Goal: Transaction & Acquisition: Purchase product/service

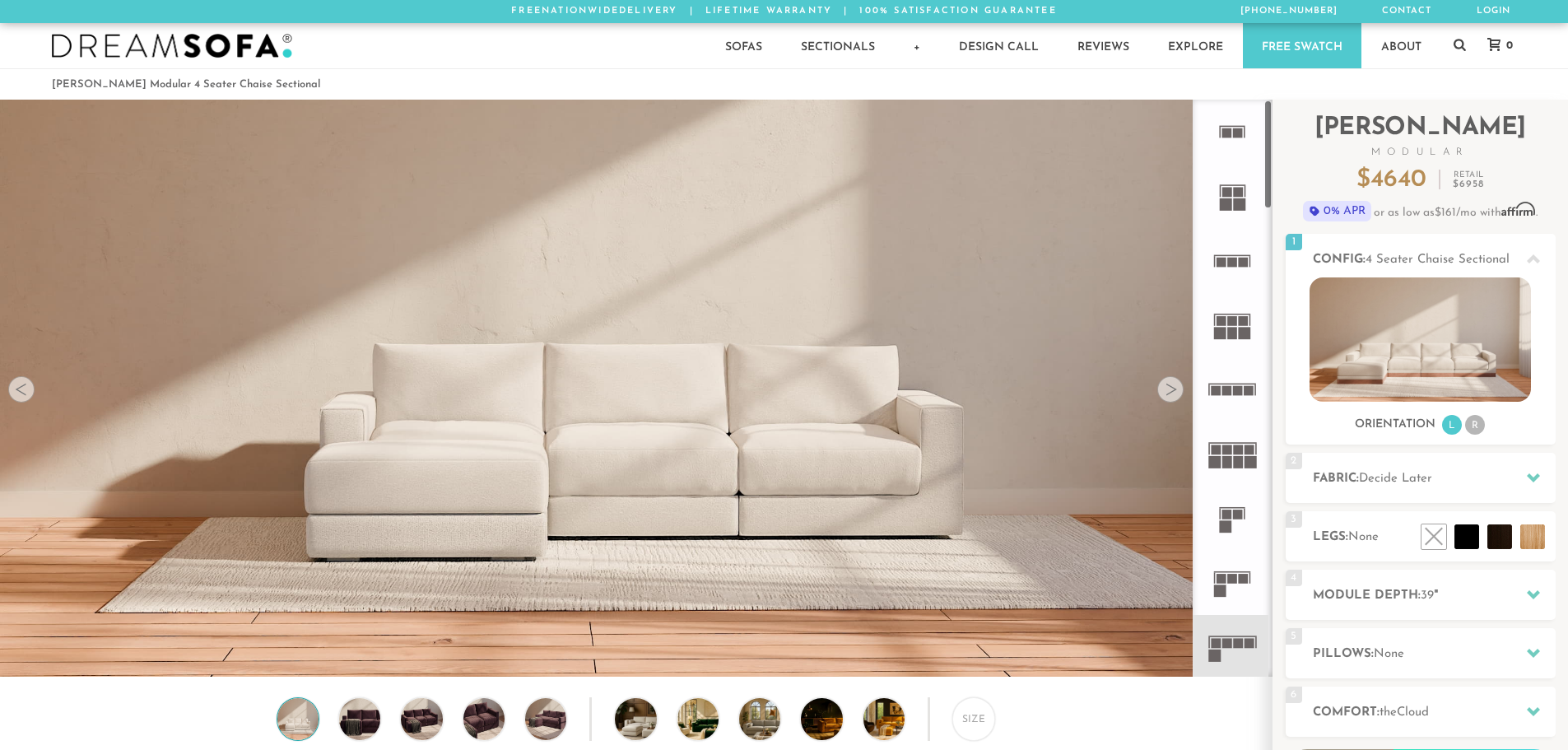
click at [1239, 653] on icon at bounding box center [1231, 647] width 64 height 64
click at [1237, 651] on icon at bounding box center [1231, 647] width 64 height 64
click at [1480, 427] on li "R" at bounding box center [1475, 425] width 19 height 19
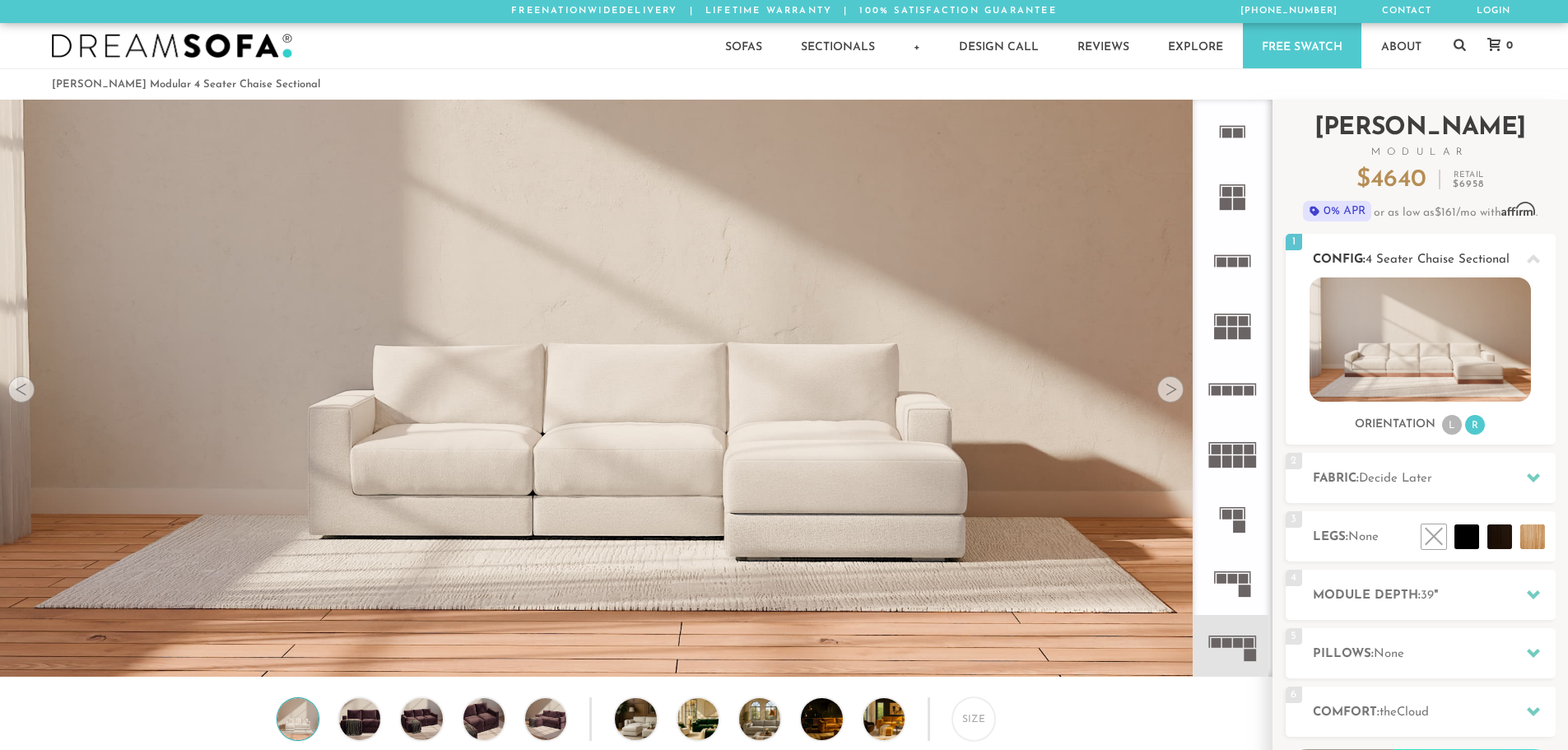
click at [1452, 427] on li "L" at bounding box center [1452, 425] width 19 height 19
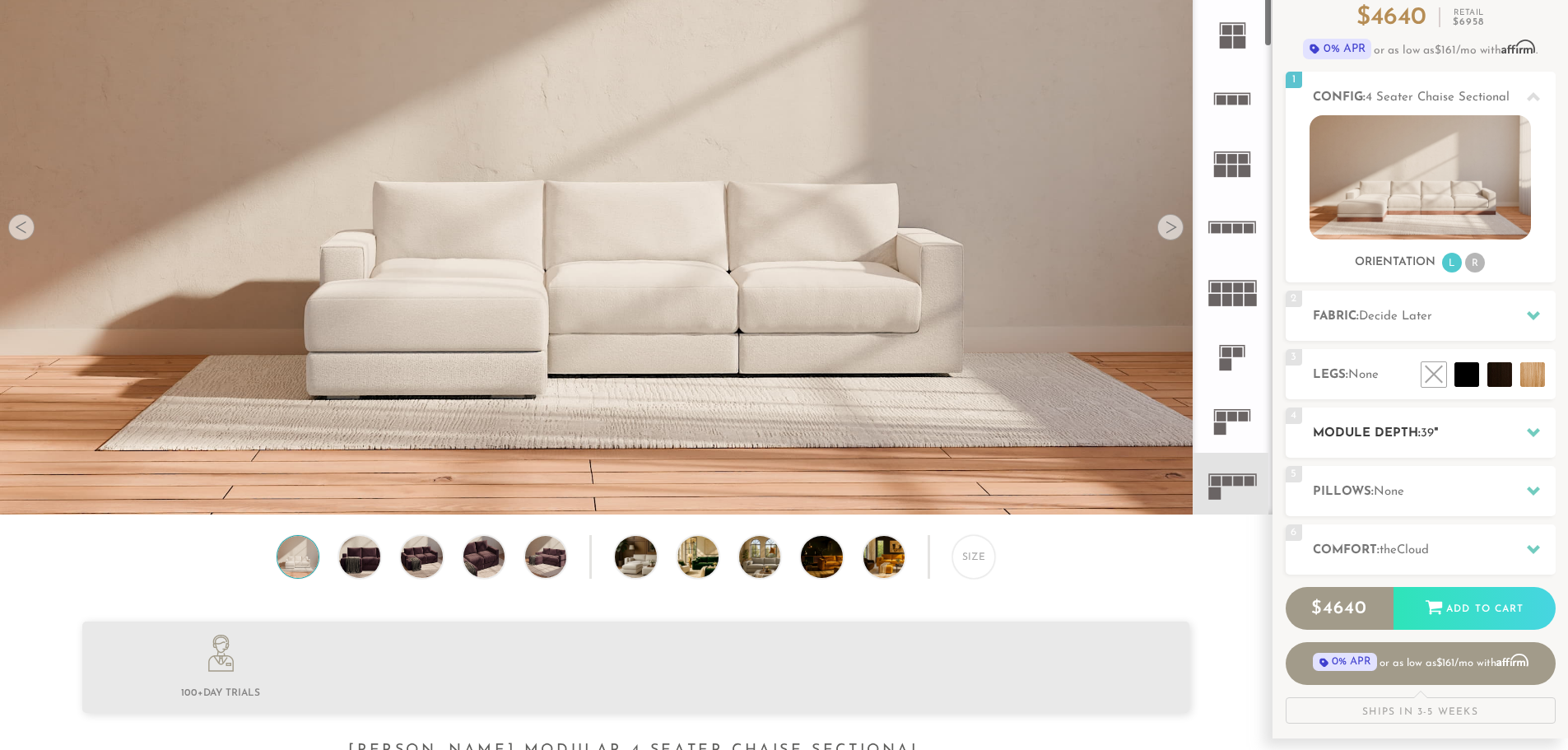
scroll to position [164, 0]
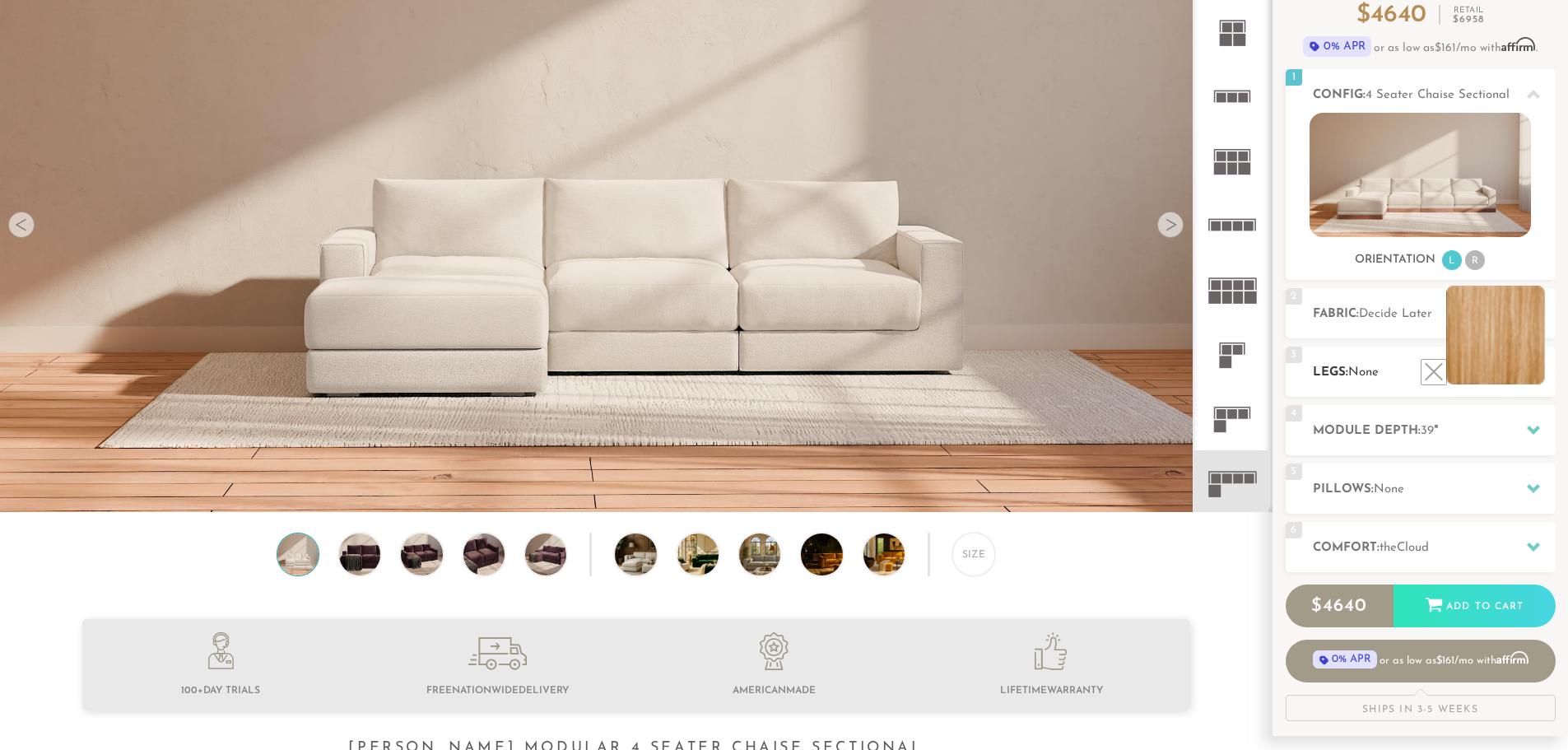
click at [1529, 375] on li at bounding box center [1495, 335] width 98 height 98
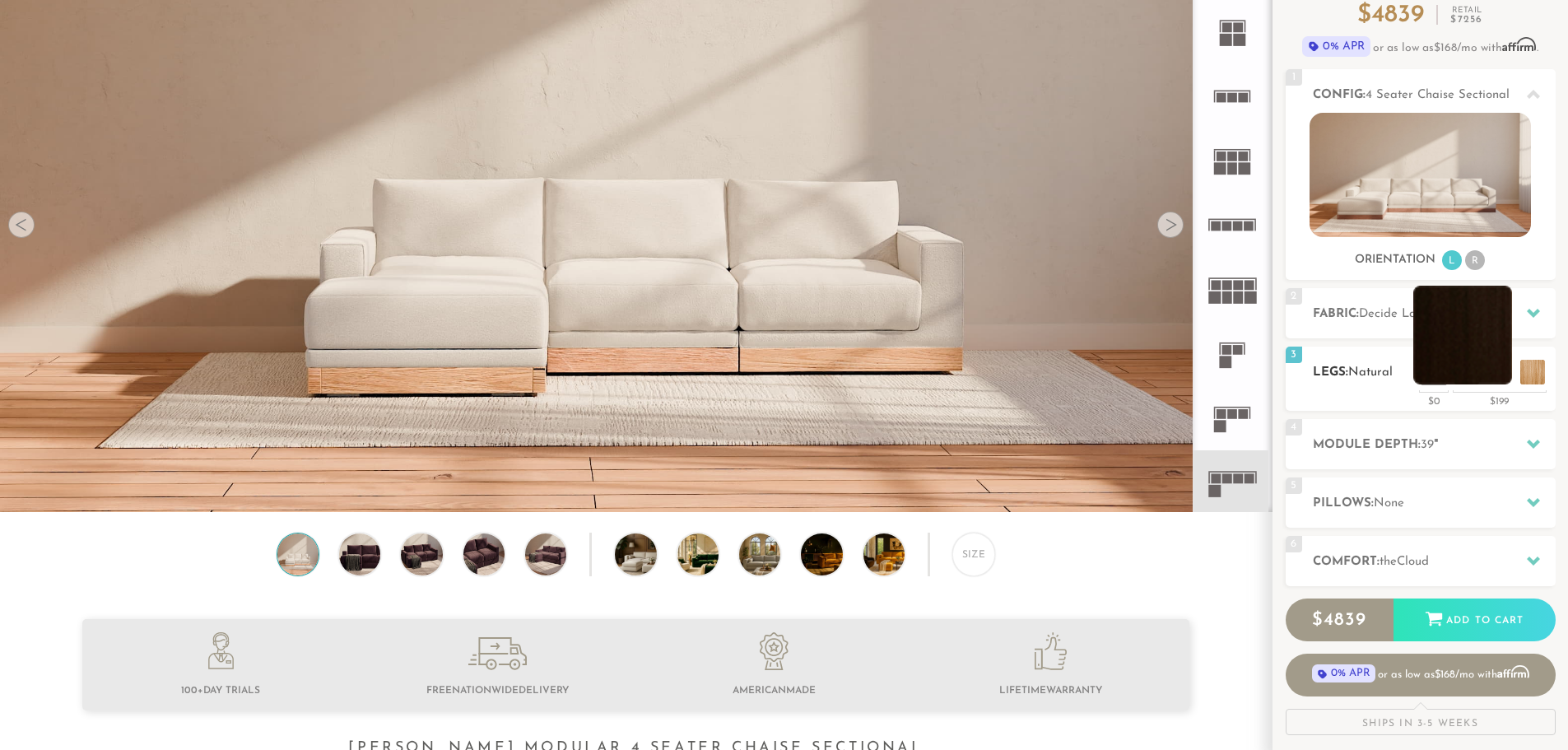
click at [1495, 380] on li at bounding box center [1463, 335] width 98 height 98
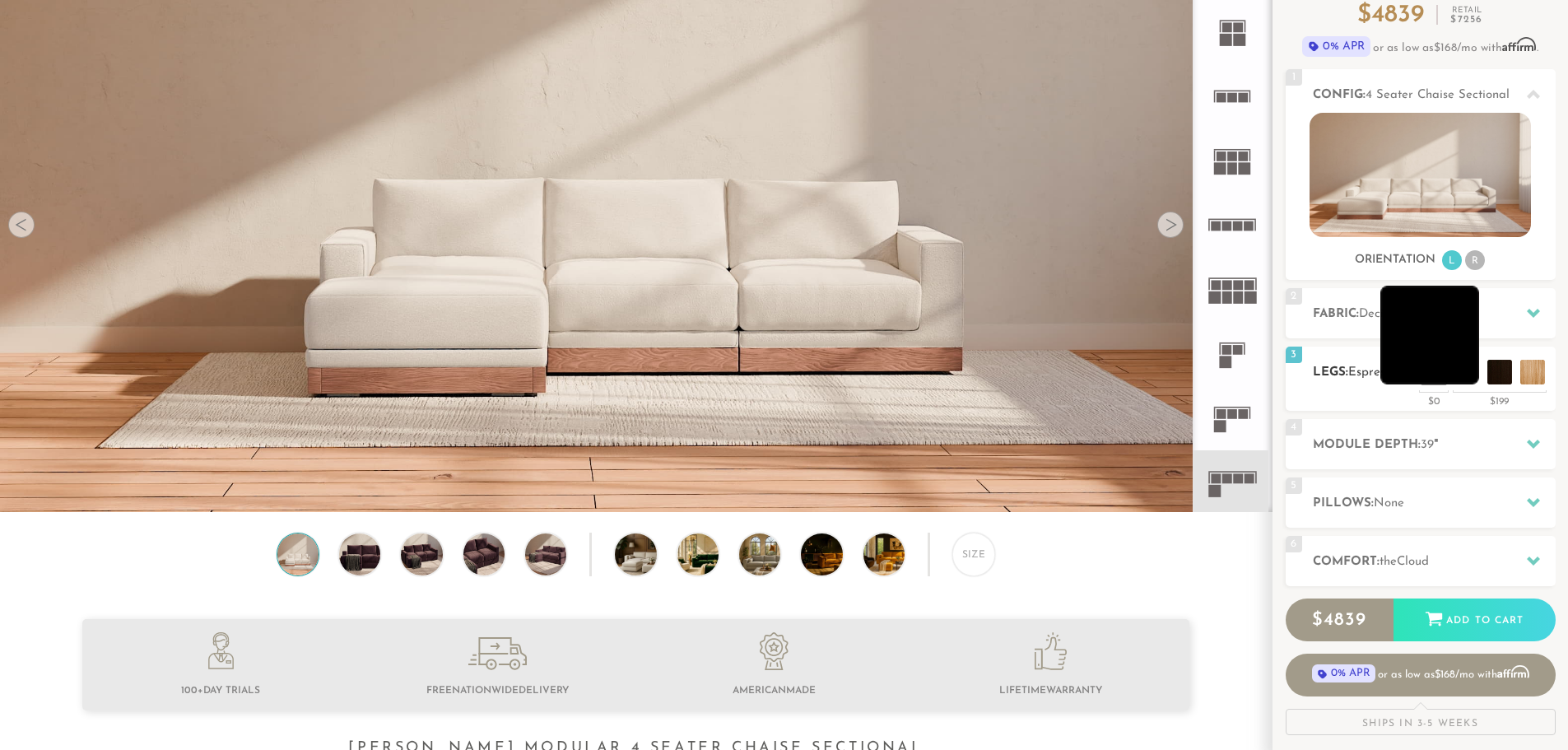
click at [1457, 378] on li at bounding box center [1429, 335] width 98 height 98
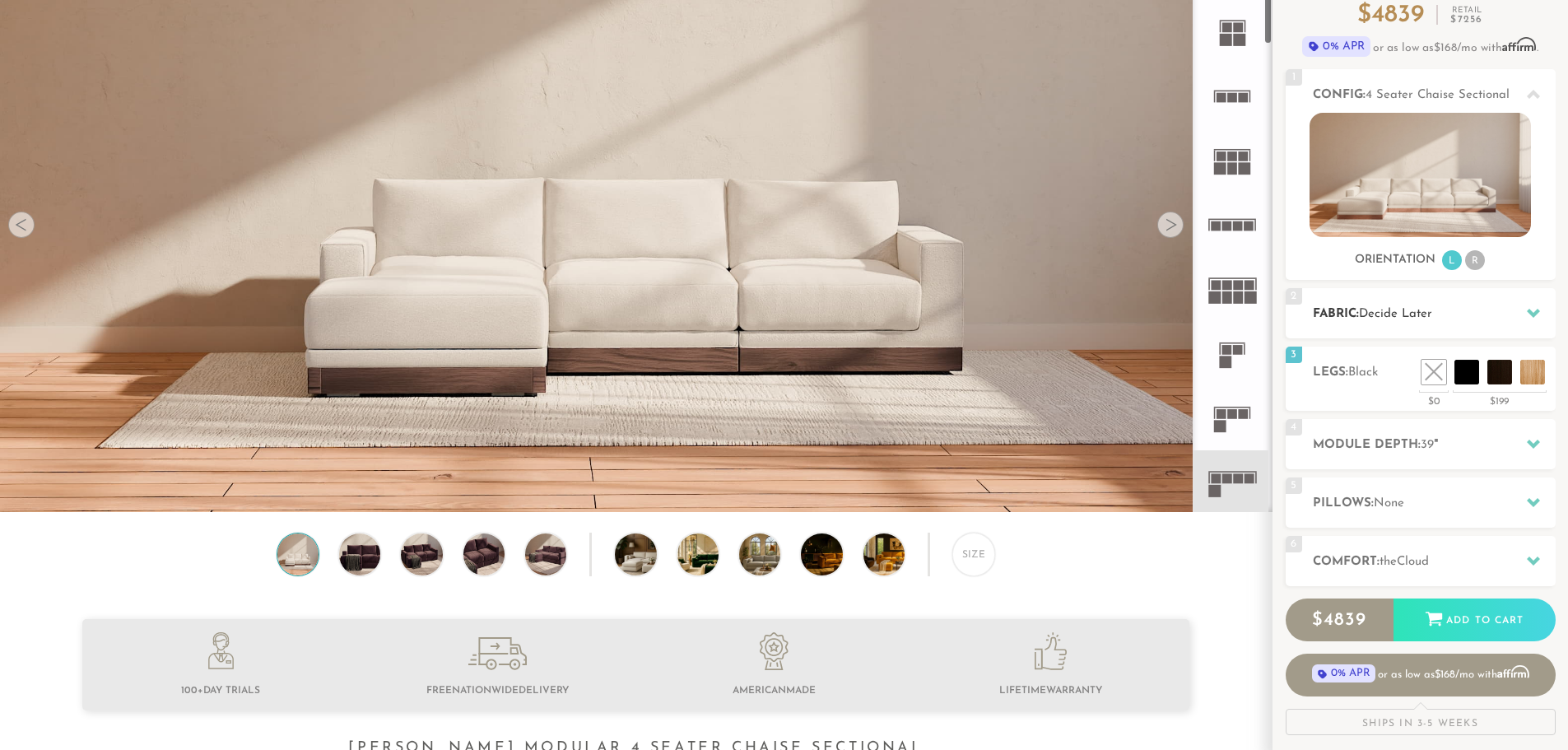
click at [1347, 321] on h2 "Fabric: Decide Later" at bounding box center [1434, 314] width 243 height 19
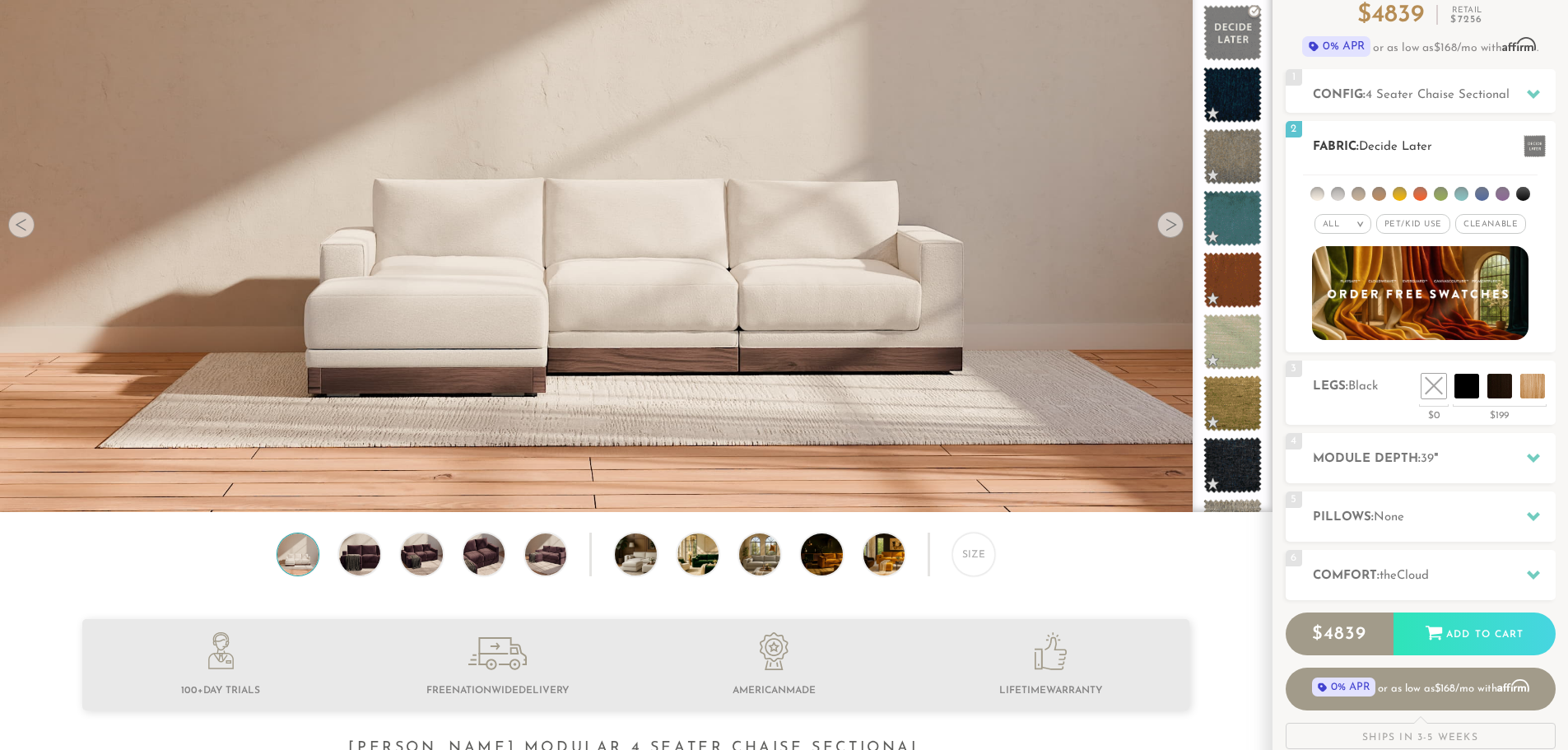
click at [1405, 231] on span "Pet/Kid Use x" at bounding box center [1413, 223] width 74 height 19
click at [1317, 192] on li at bounding box center [1318, 194] width 14 height 14
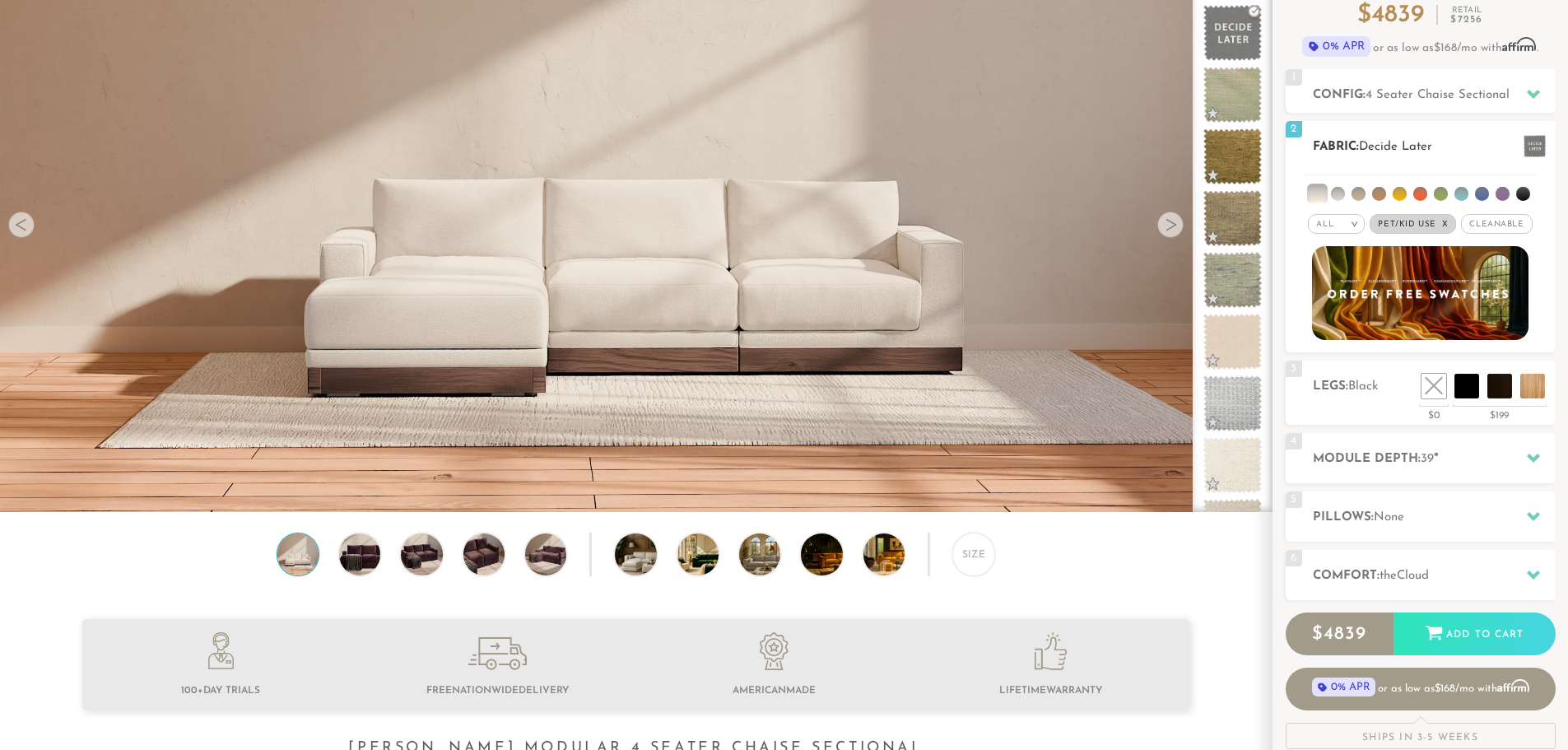
click at [1337, 193] on li at bounding box center [1338, 194] width 14 height 14
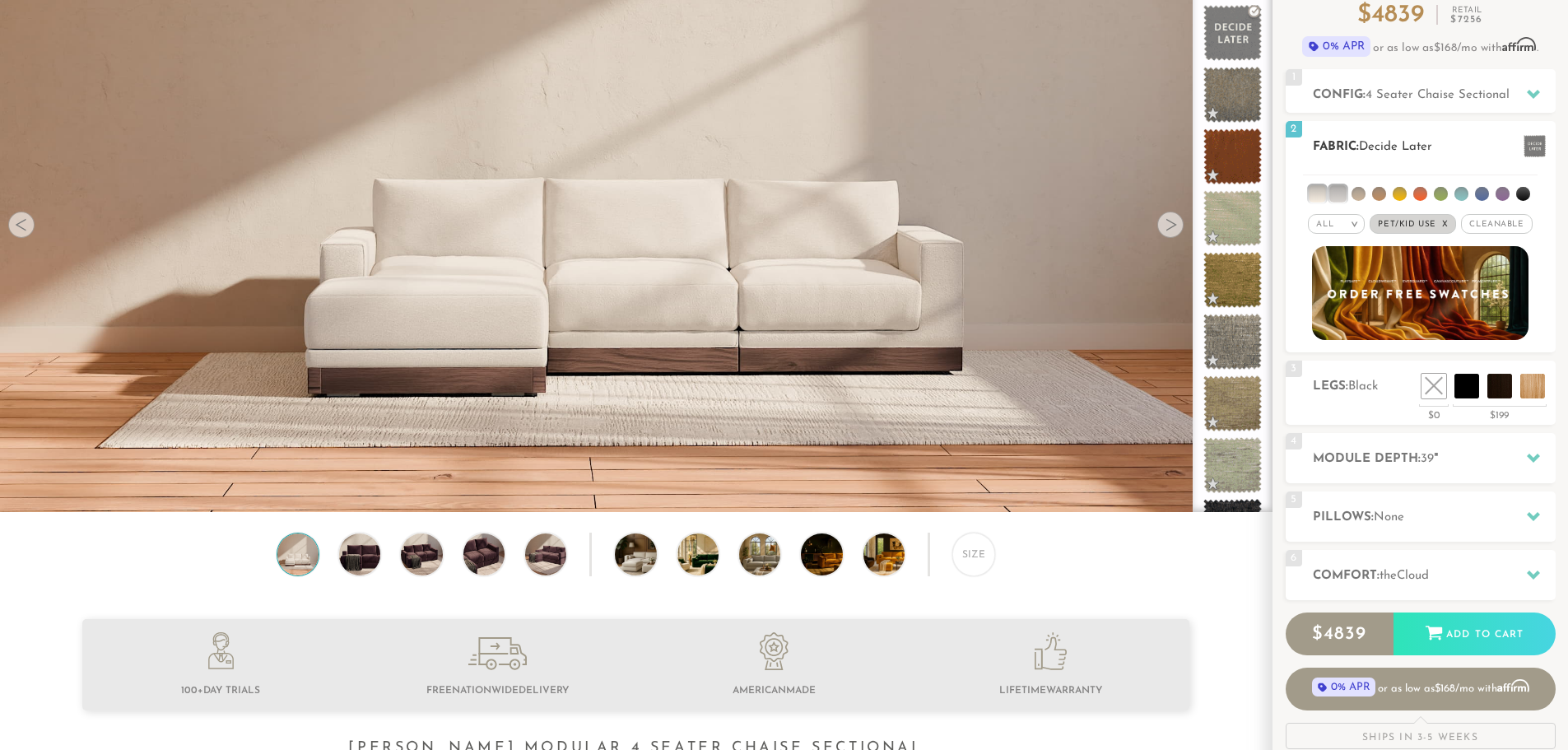
click at [1318, 196] on li at bounding box center [1317, 193] width 17 height 17
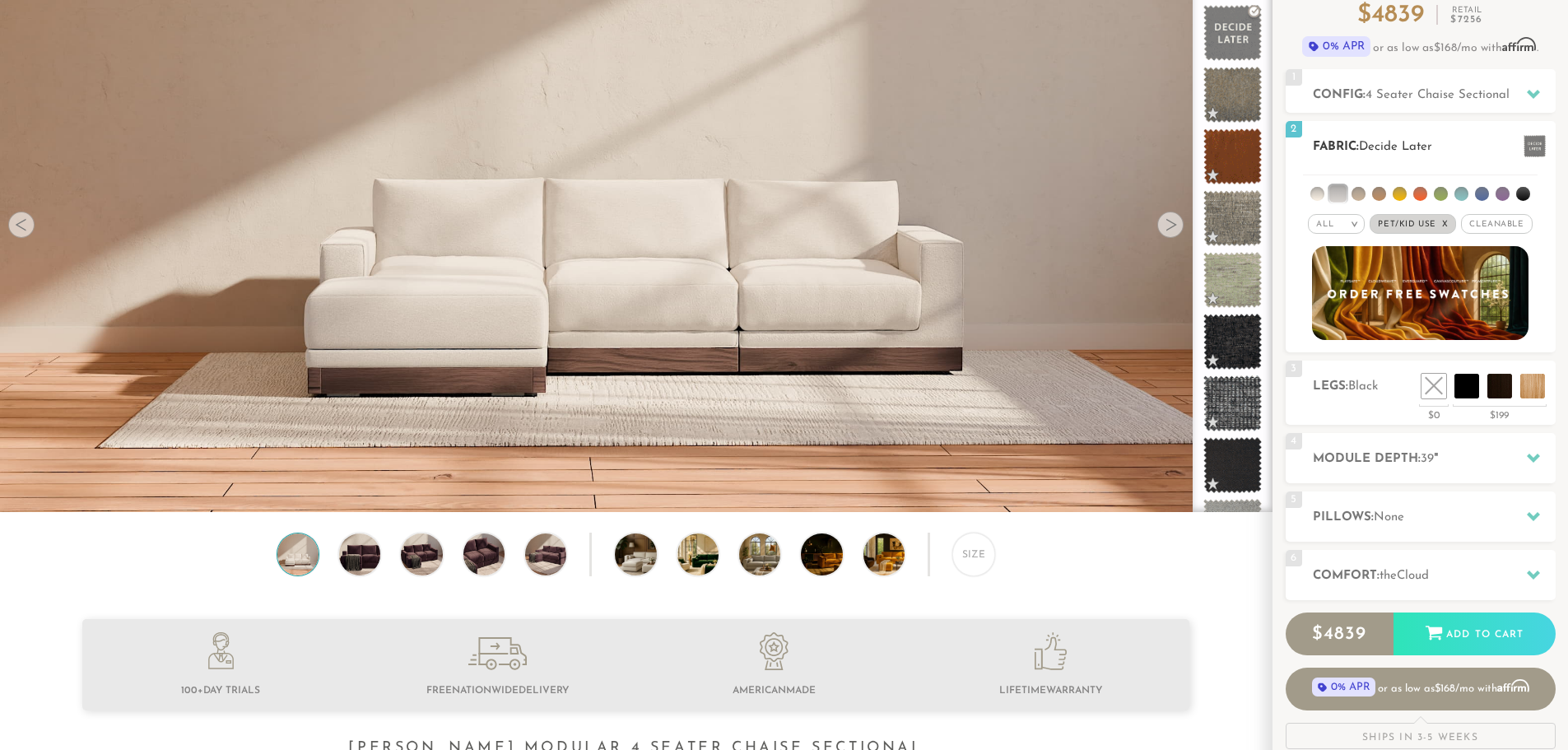
click at [1337, 193] on li at bounding box center [1337, 193] width 17 height 17
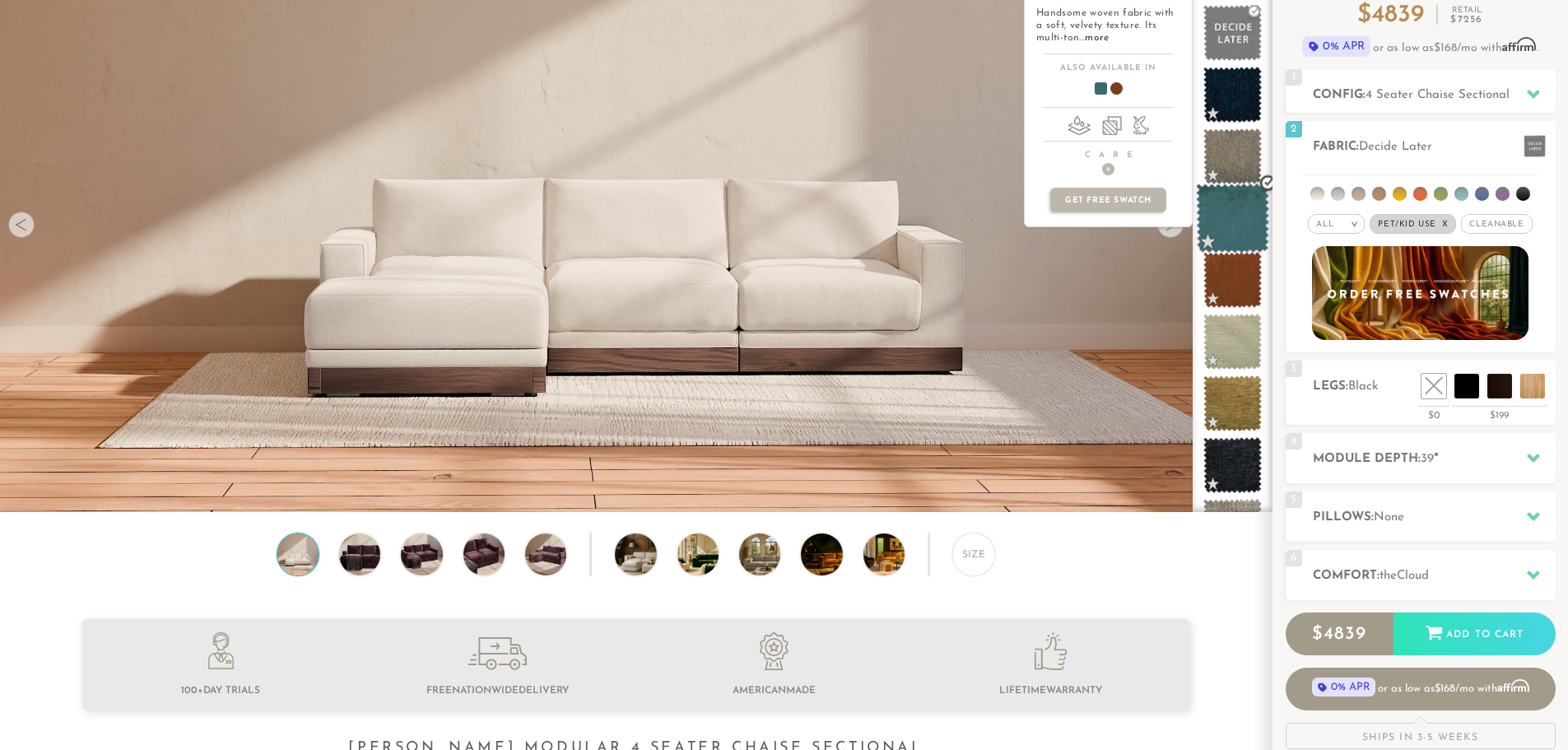
click at [1238, 217] on span at bounding box center [1232, 219] width 73 height 70
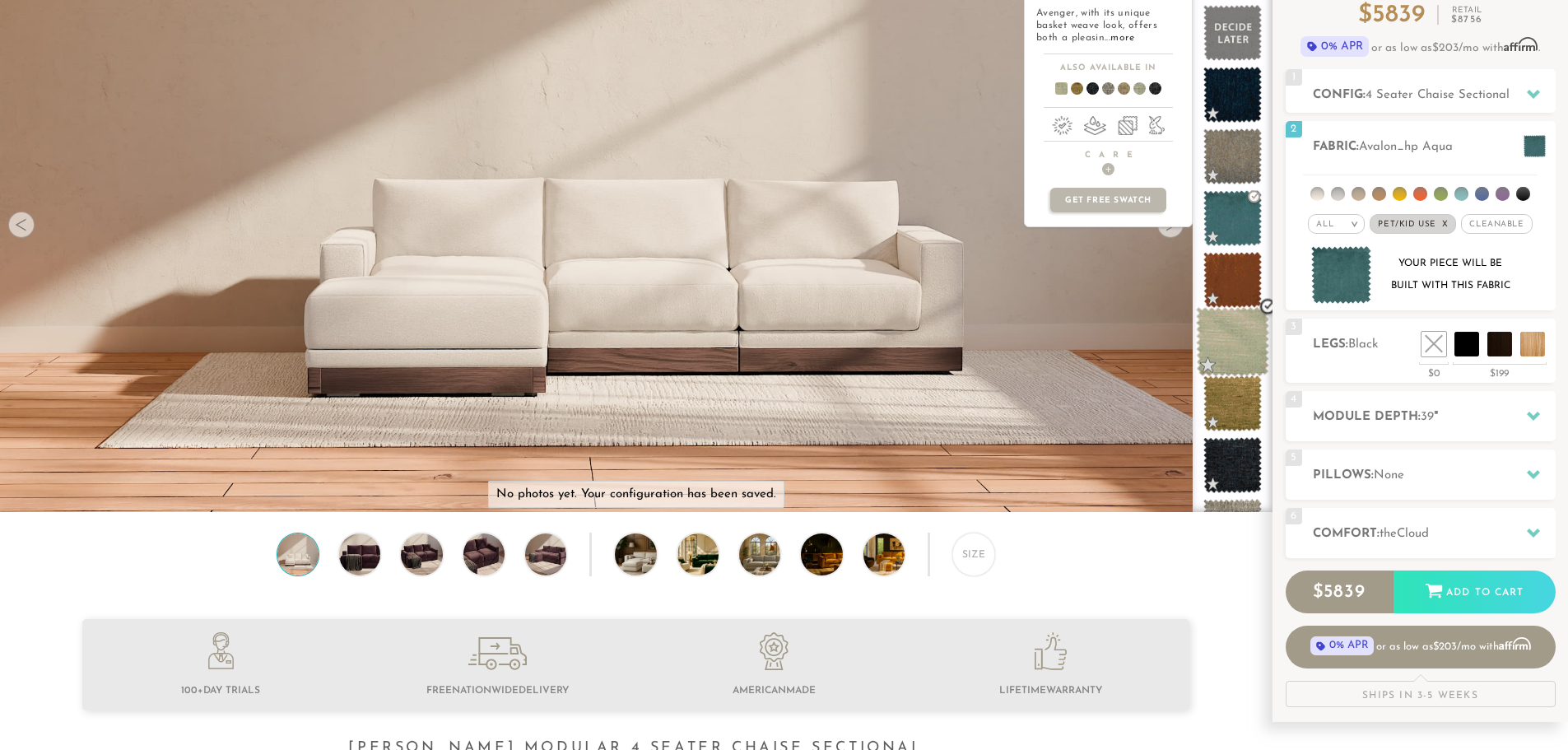
click at [1233, 361] on span at bounding box center [1232, 342] width 73 height 70
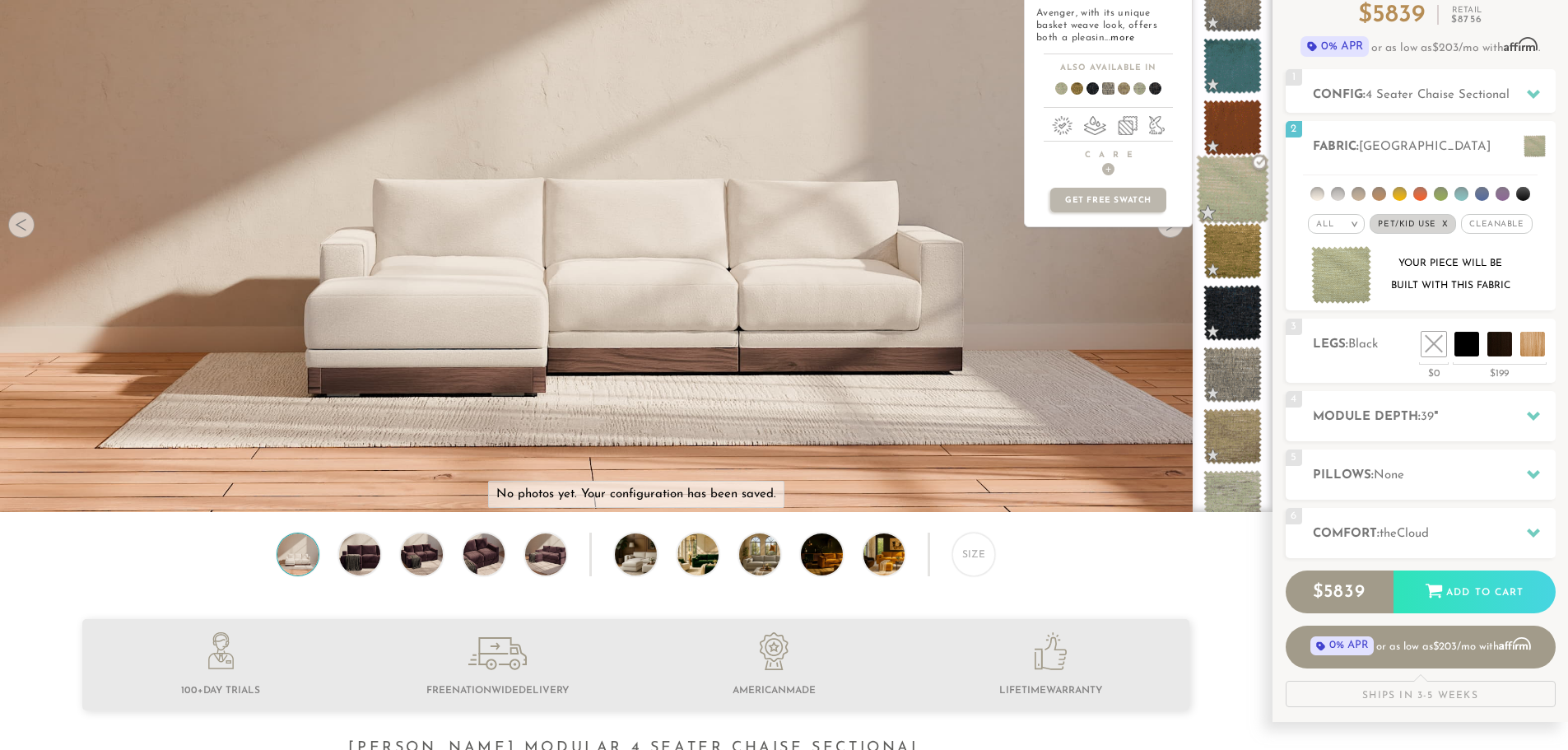
scroll to position [167, 0]
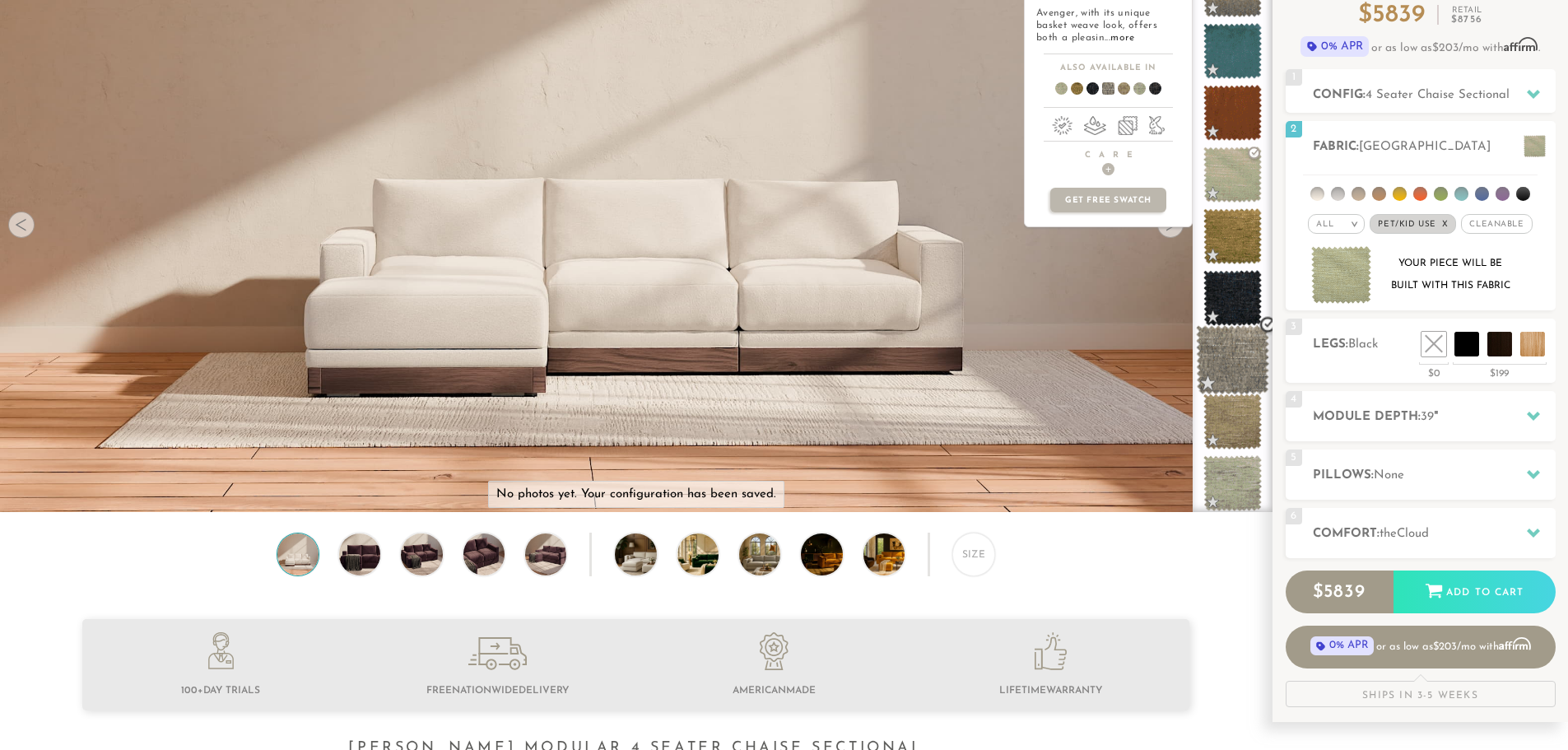
click at [1236, 357] on span at bounding box center [1232, 360] width 73 height 70
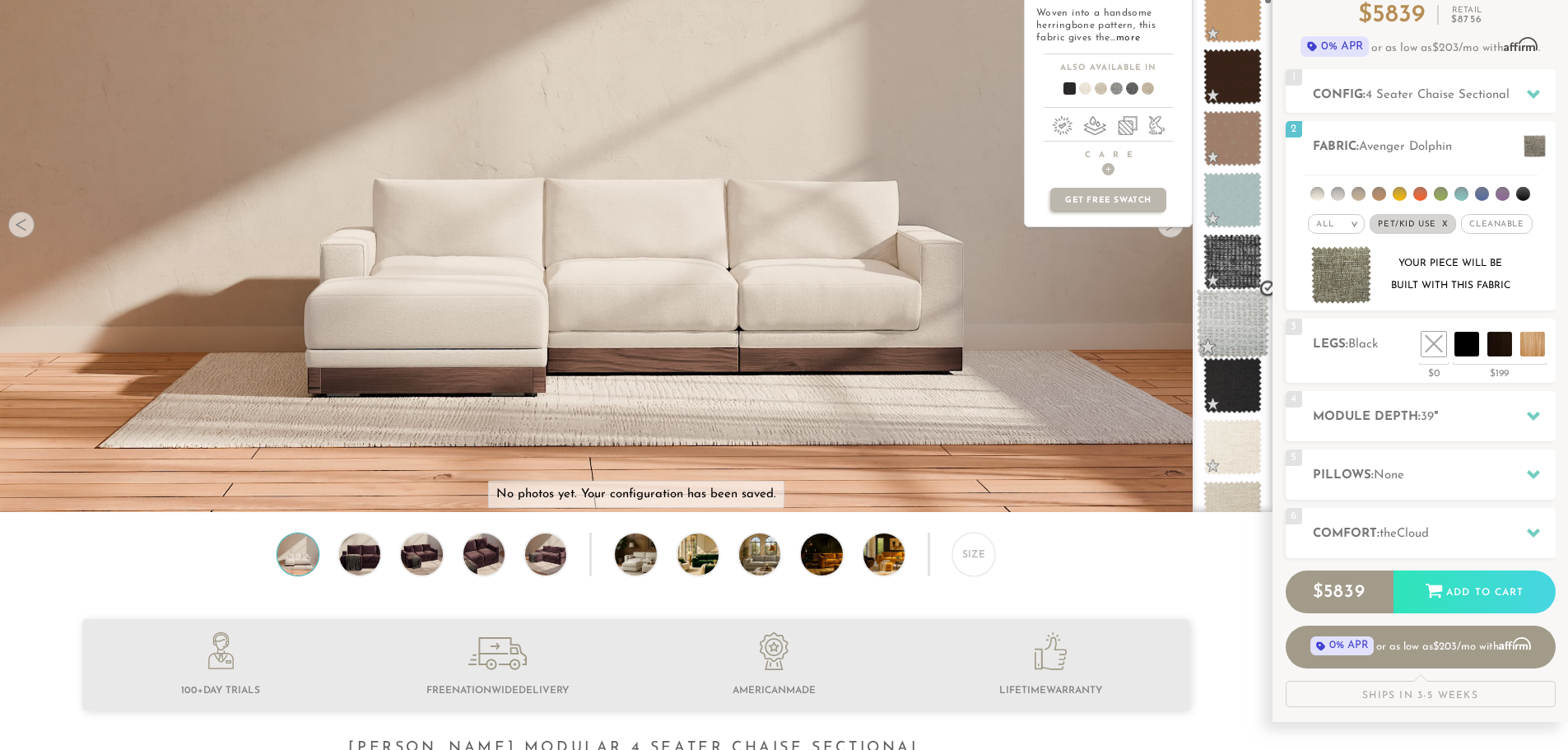
scroll to position [1007, 0]
click at [1235, 275] on span at bounding box center [1232, 262] width 73 height 70
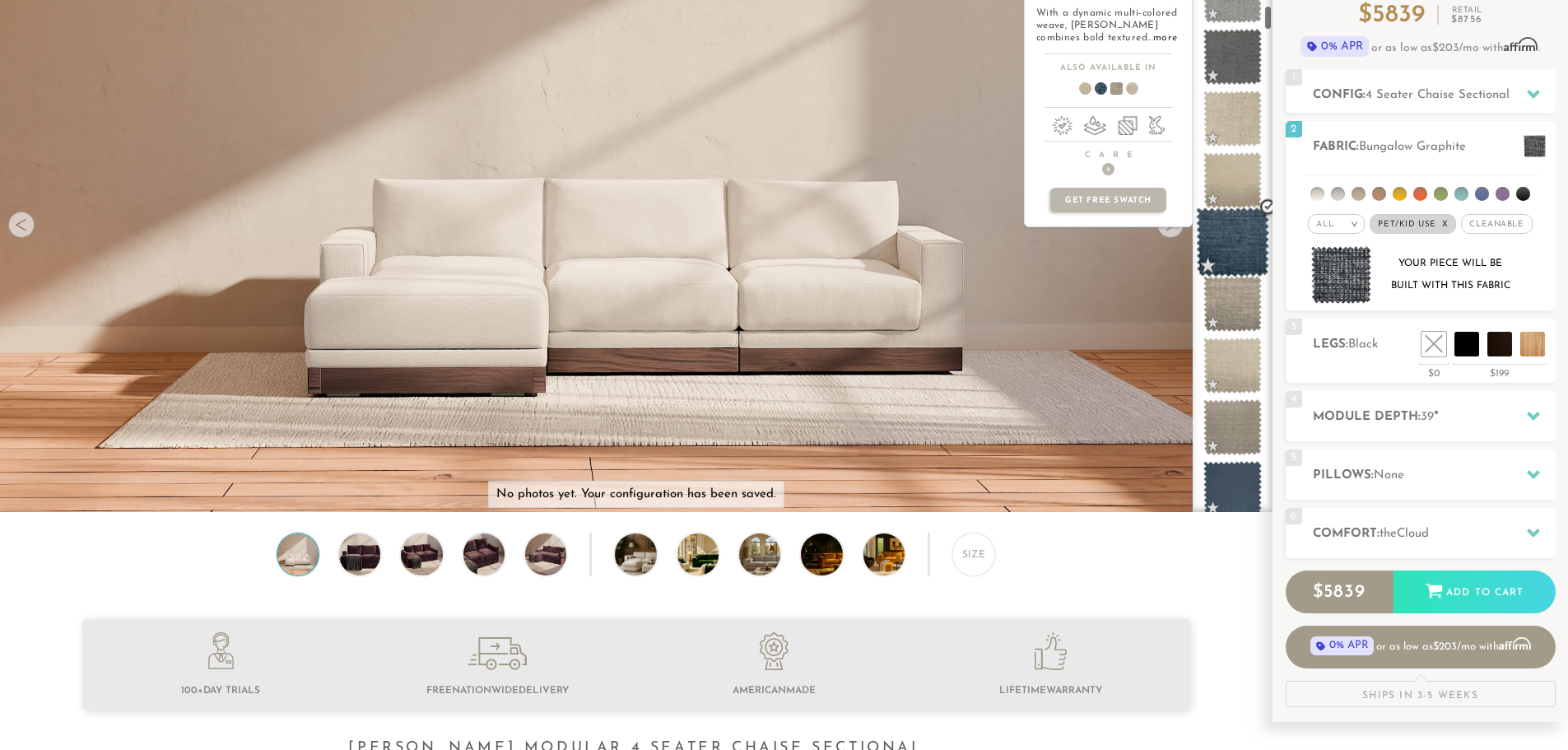
scroll to position [1584, 0]
click at [1226, 243] on span at bounding box center [1232, 240] width 73 height 70
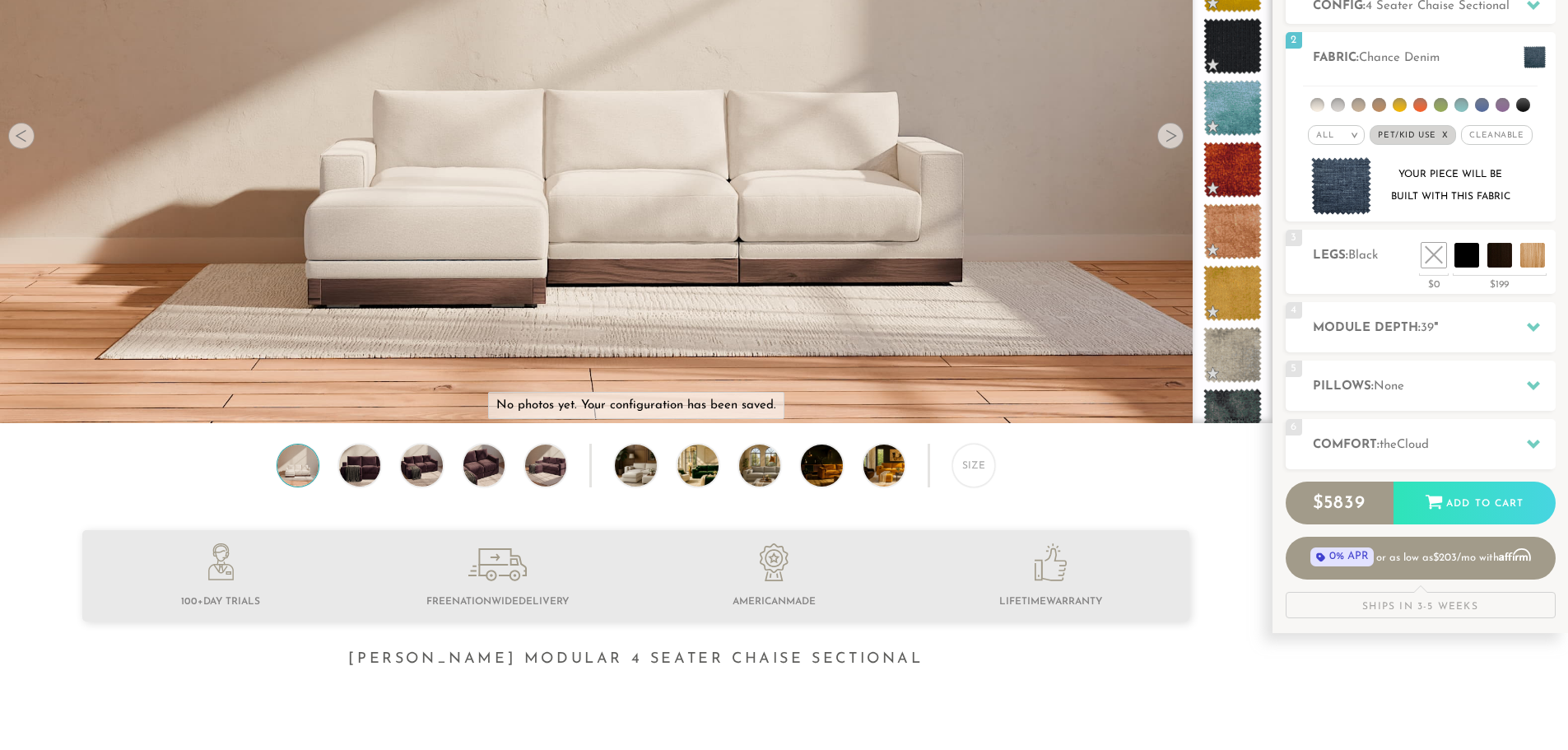
scroll to position [0, 0]
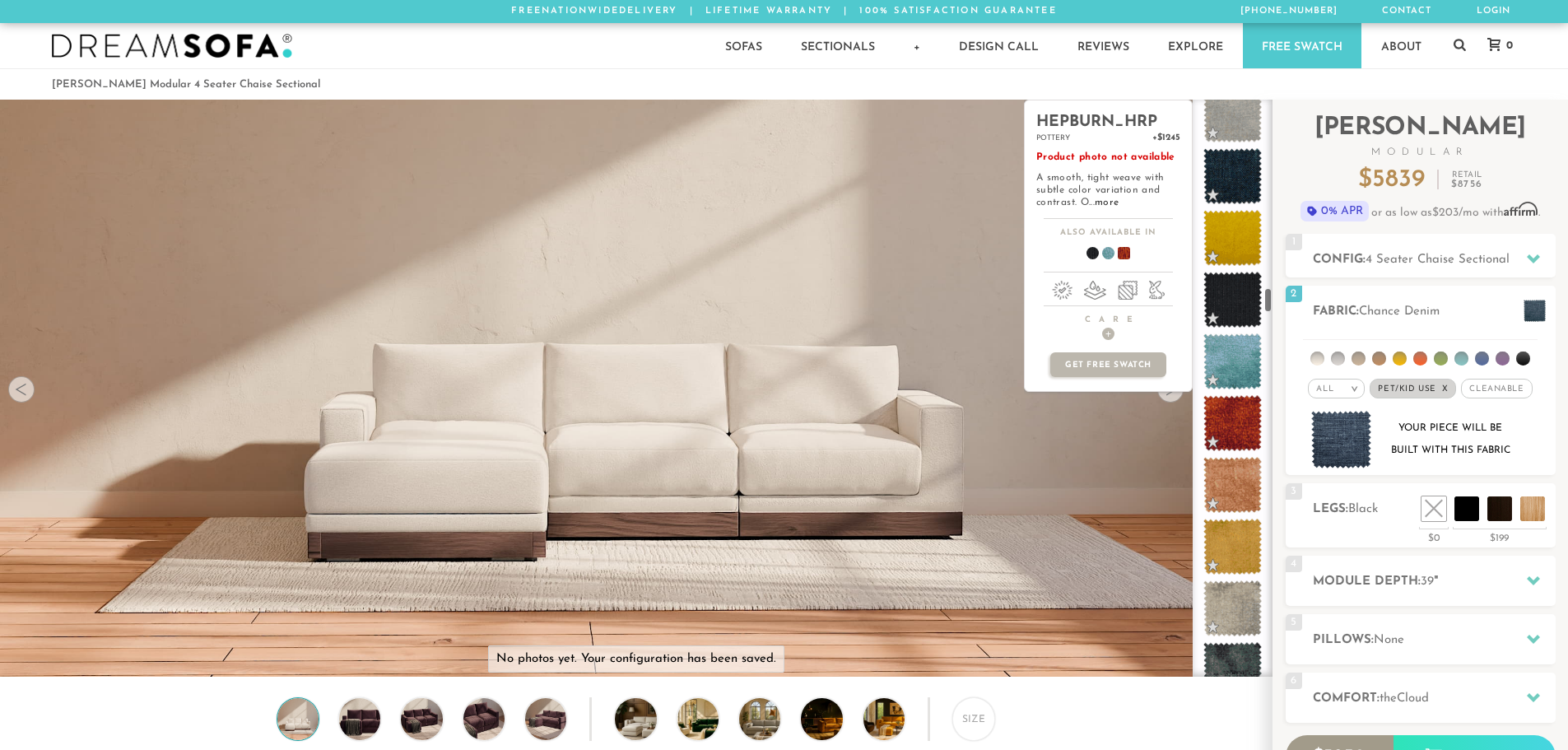
click at [1168, 393] on div "hepburn_hrp +$1245 pottery Product photo not available A smooth, tight weave wi…" at bounding box center [1108, 388] width 169 height 577
click at [1173, 400] on div "hepburn_hrp +$1245 pottery Product photo not available A smooth, tight weave wi…" at bounding box center [1108, 388] width 169 height 577
click at [1081, 424] on div "hepburn_hrp +$1245 pottery Product photo not available A smooth, tight weave wi…" at bounding box center [1108, 388] width 169 height 577
click at [1173, 391] on div "hepburn_hrp +$1245 pottery Product photo not available A smooth, tight weave wi…" at bounding box center [1108, 245] width 169 height 292
click at [1229, 604] on span at bounding box center [1232, 609] width 73 height 70
